Goal: Check status: Check status

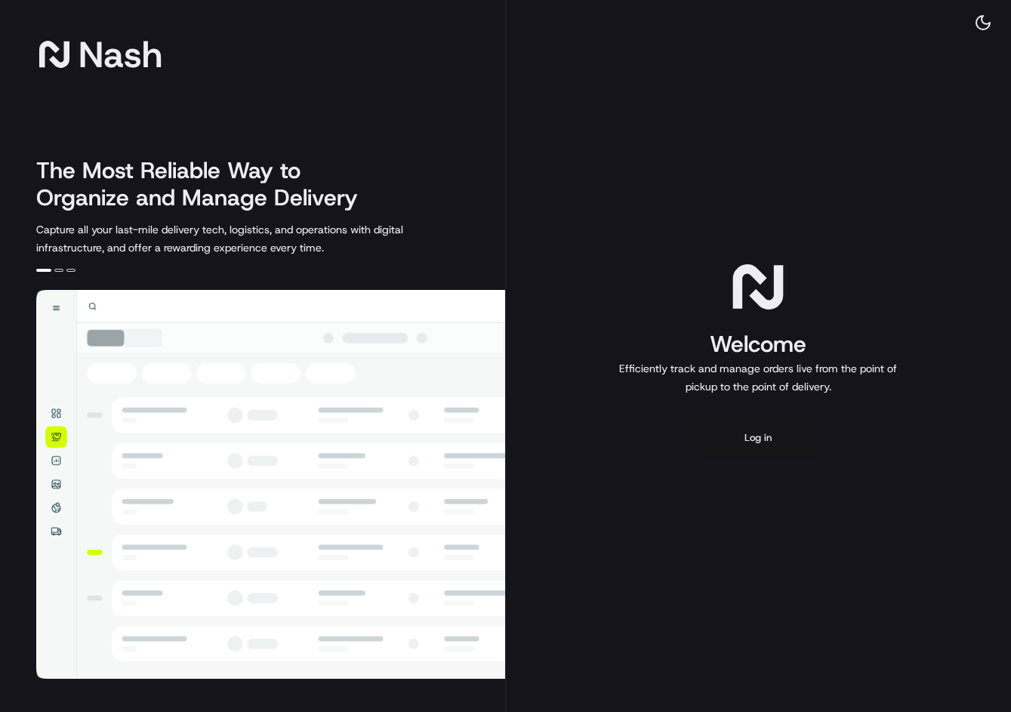
click at [759, 442] on button "Log in" at bounding box center [758, 438] width 121 height 36
